Goal: Use online tool/utility

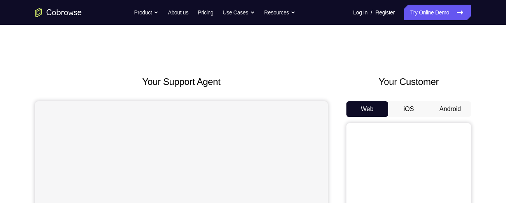
click at [451, 109] on button "Android" at bounding box center [450, 109] width 42 height 16
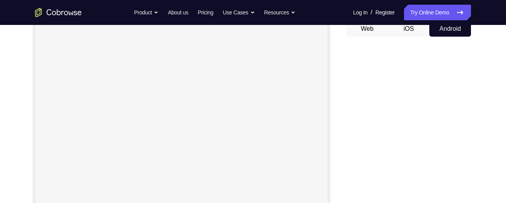
scroll to position [88, 0]
